Goal: Information Seeking & Learning: Learn about a topic

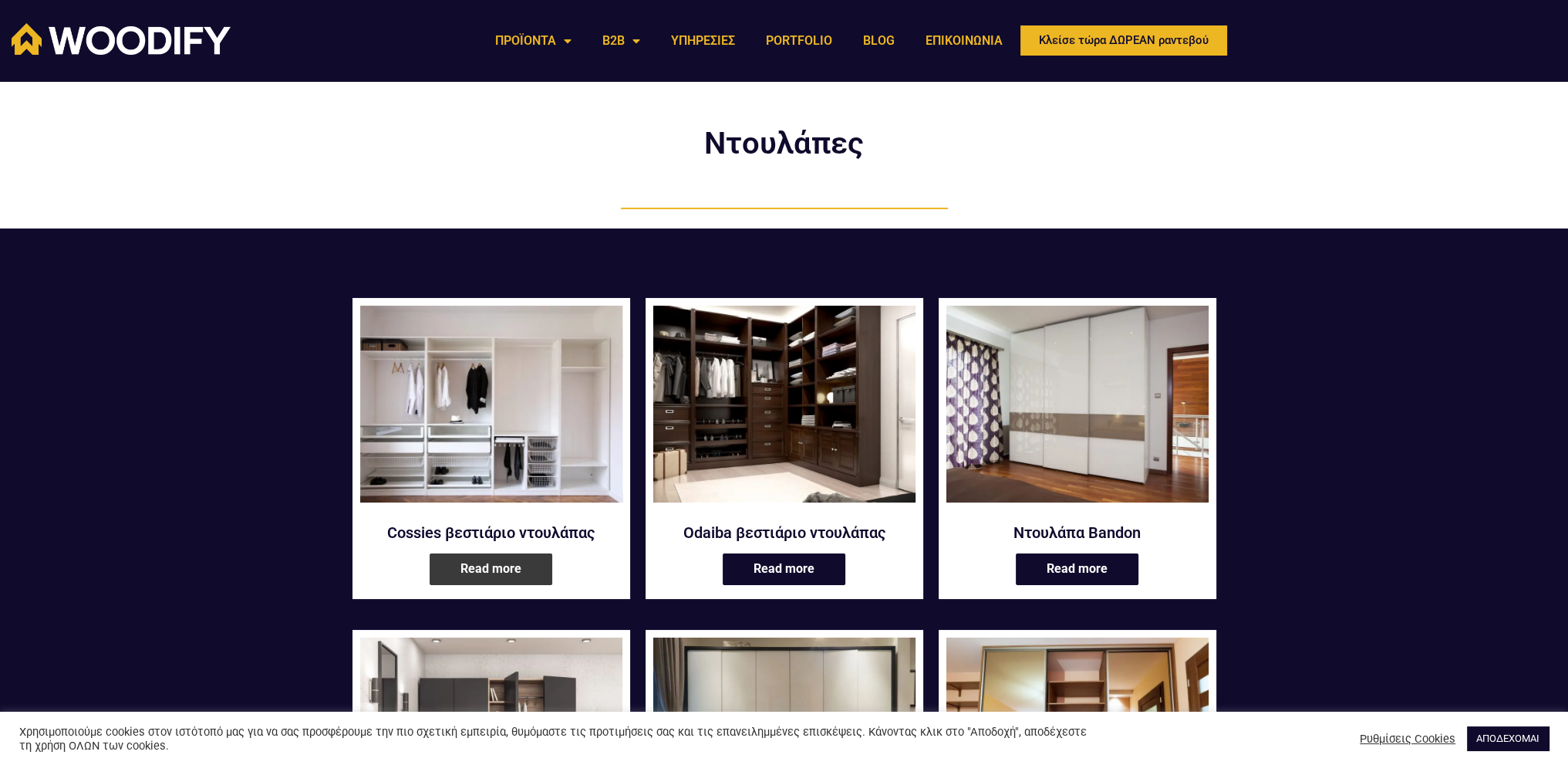
click at [520, 573] on link "Read more" at bounding box center [490, 569] width 123 height 32
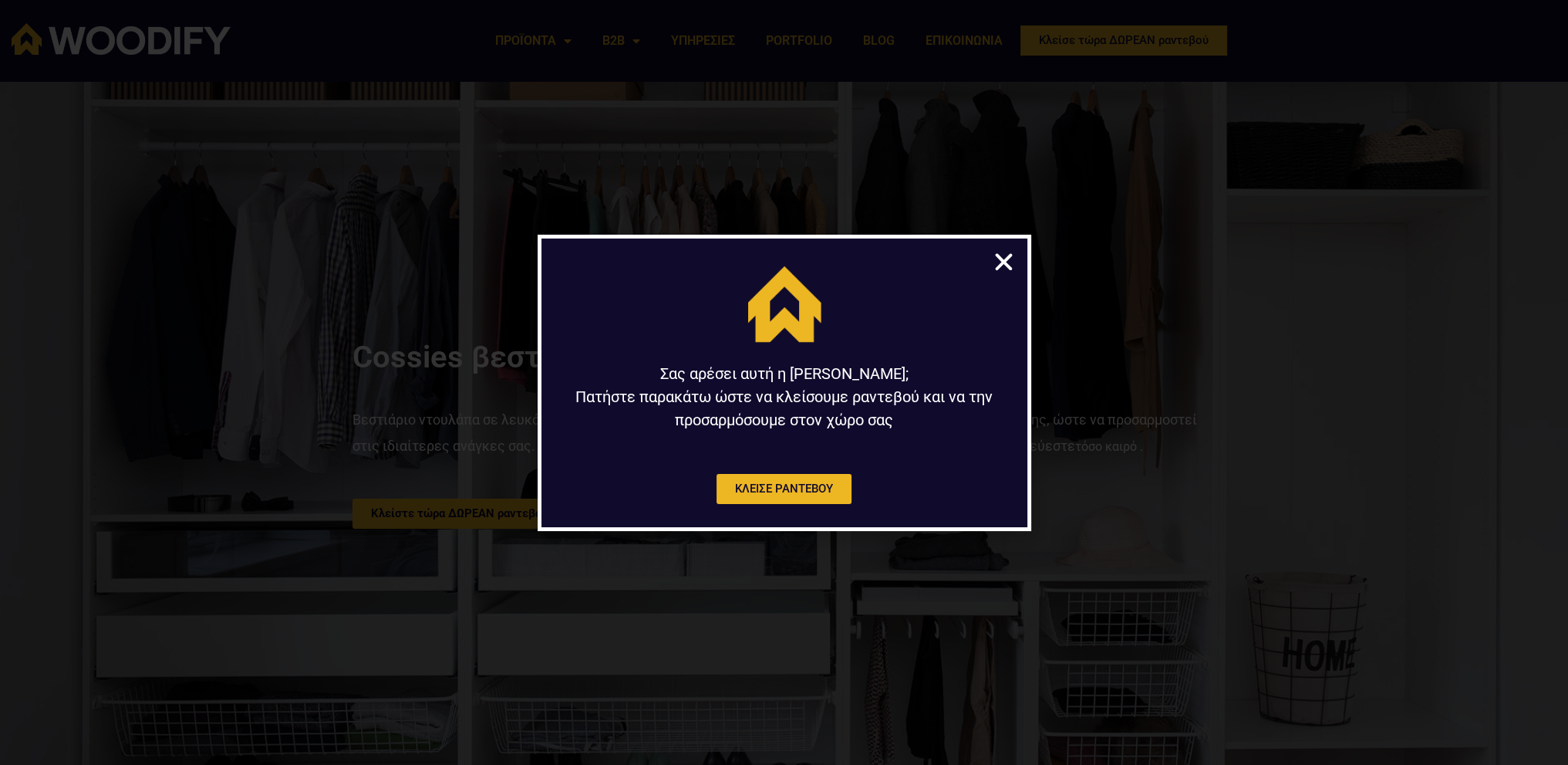
click at [1003, 265] on icon "Close" at bounding box center [1003, 261] width 24 height 24
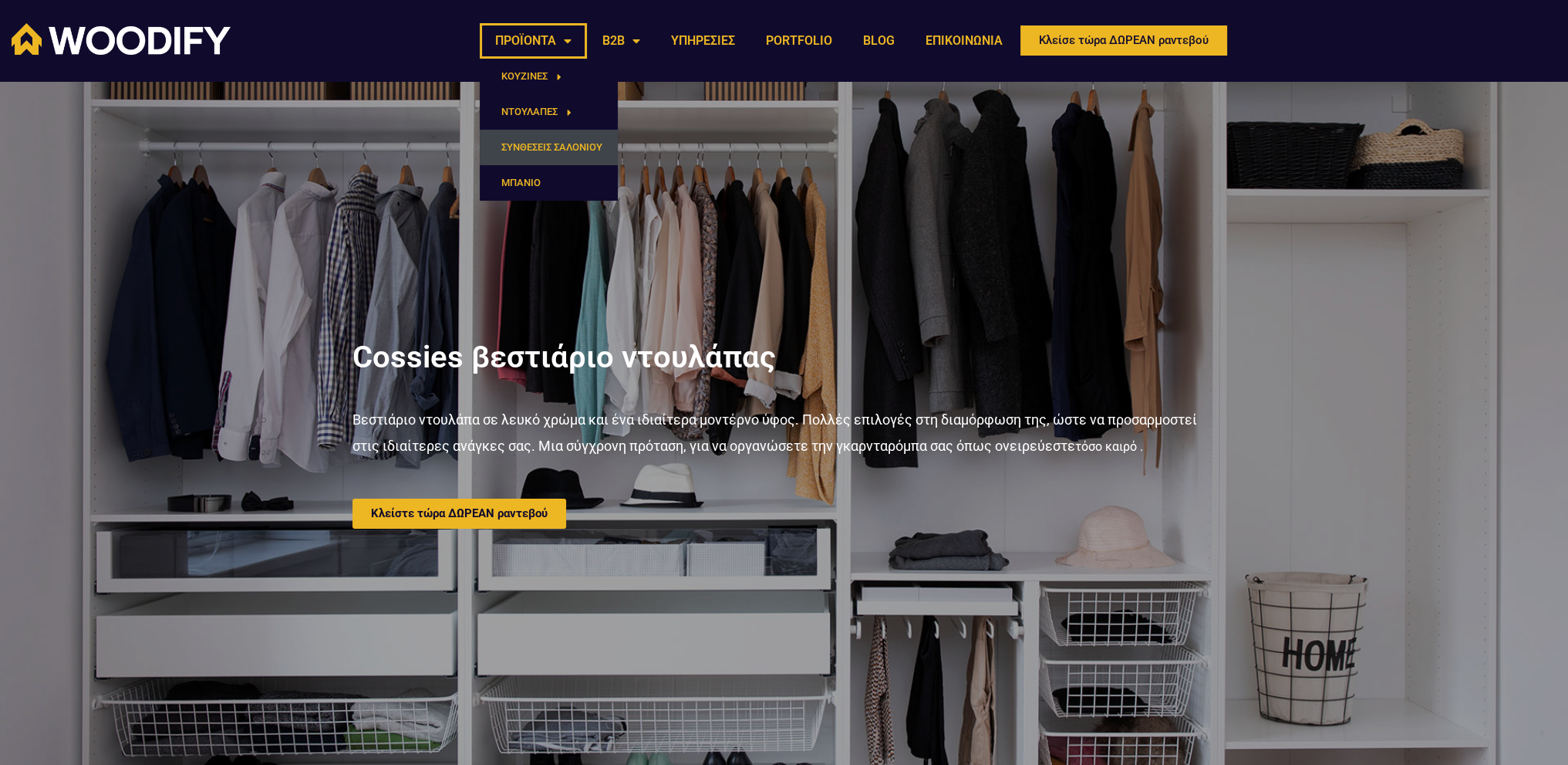
click at [562, 143] on link "ΣΥΝΘΕΣΕΙΣ ΣΑΛΟΝΙΟΥ" at bounding box center [548, 148] width 138 height 35
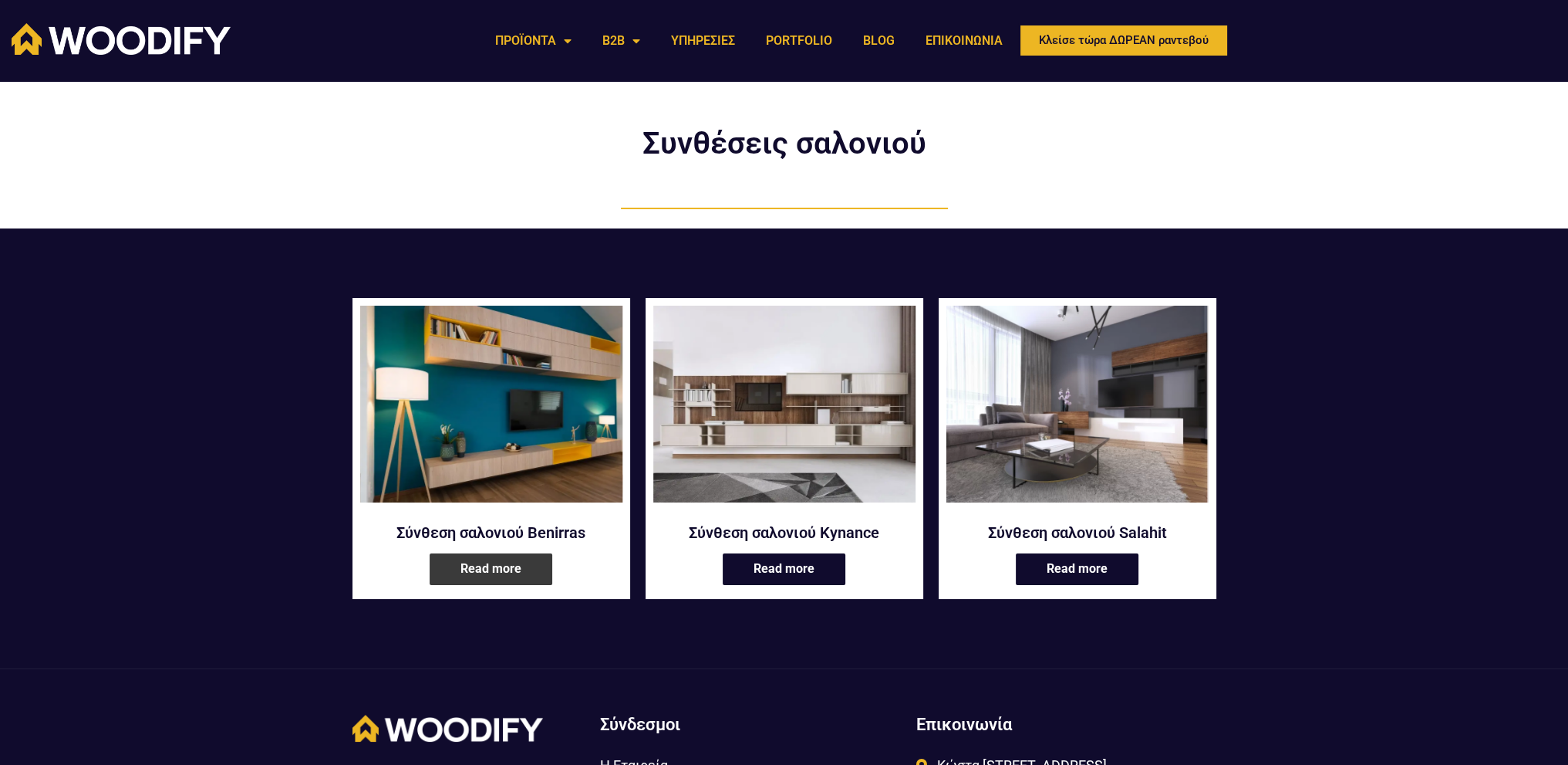
click at [509, 573] on link "Read more" at bounding box center [490, 569] width 123 height 32
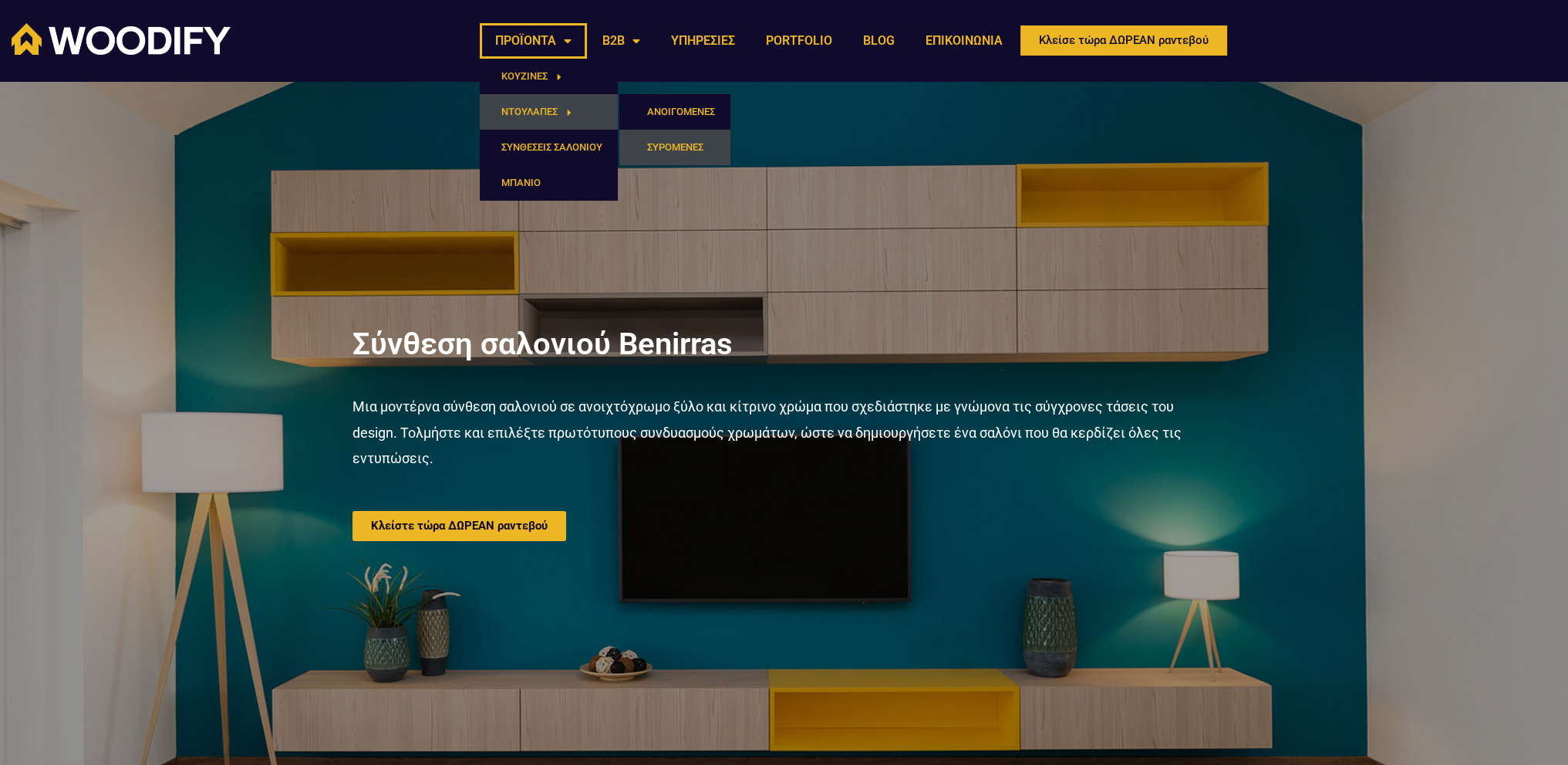
click at [669, 143] on link "ΣΥΡΟΜΕΝΕΣ" at bounding box center [675, 148] width 111 height 35
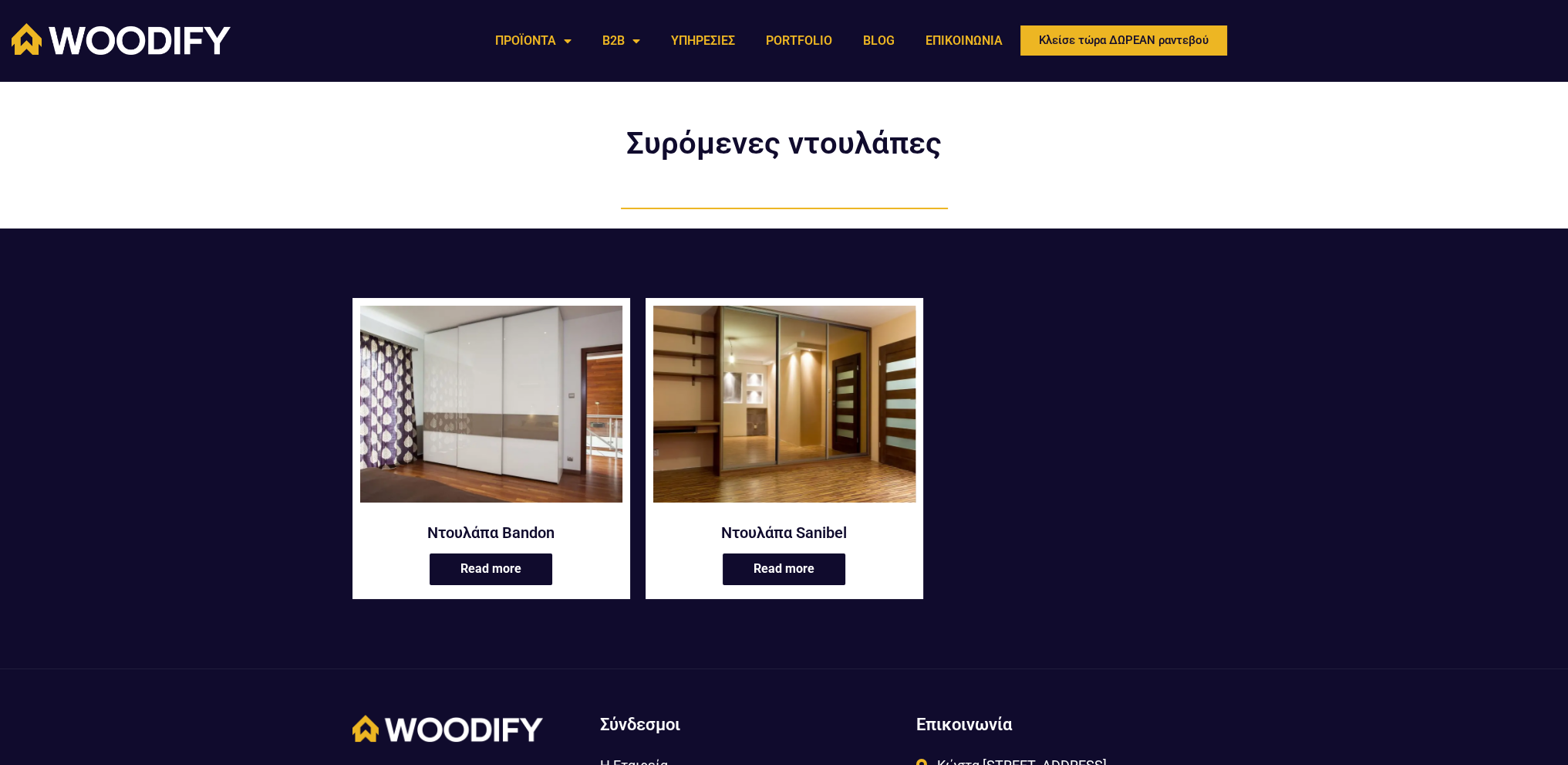
click at [804, 482] on img at bounding box center [784, 404] width 262 height 197
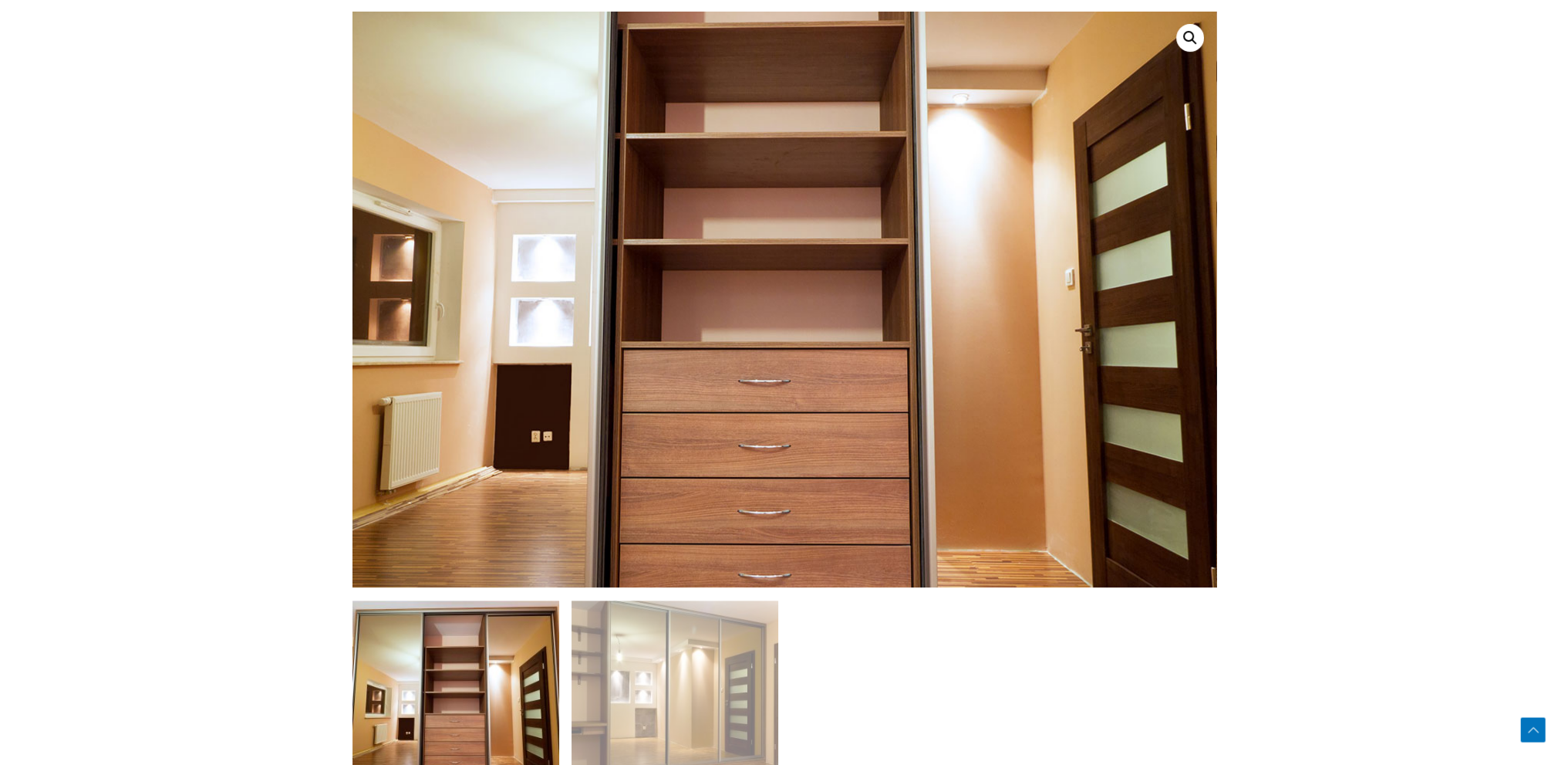
scroll to position [926, 0]
